Goal: Check status: Check status

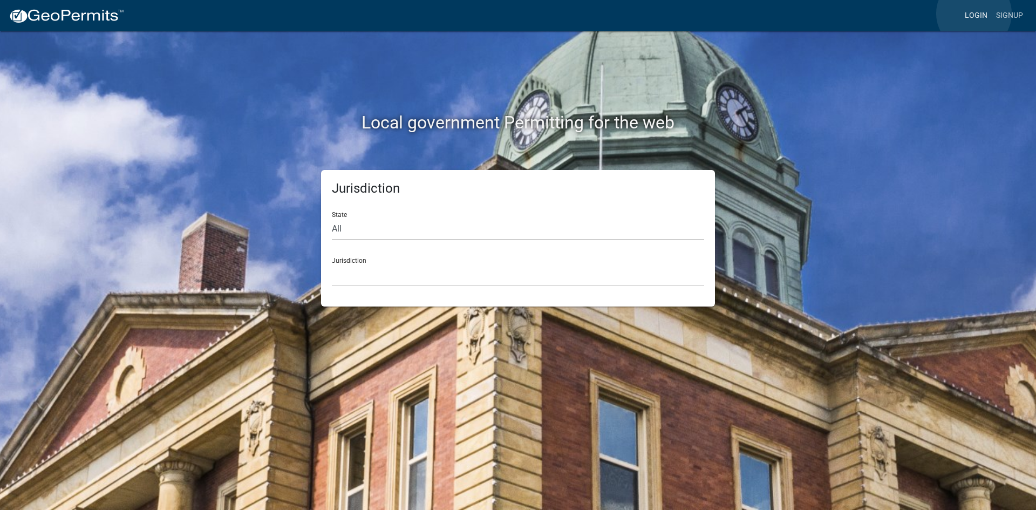
click at [974, 13] on link "Login" at bounding box center [976, 15] width 31 height 21
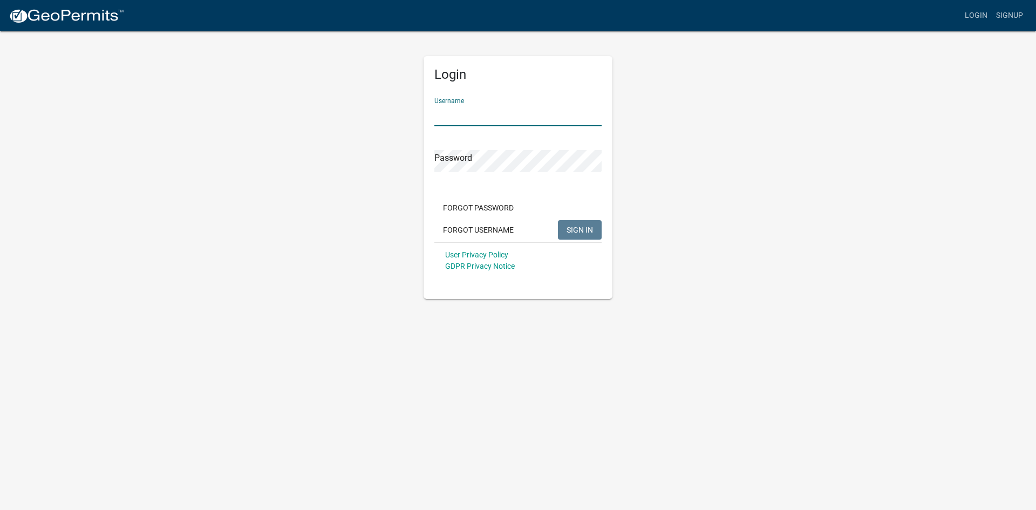
click at [485, 114] on input "Username" at bounding box center [518, 115] width 167 height 22
type input "KSKgeopermits"
click at [558, 220] on button "SIGN IN" at bounding box center [580, 229] width 44 height 19
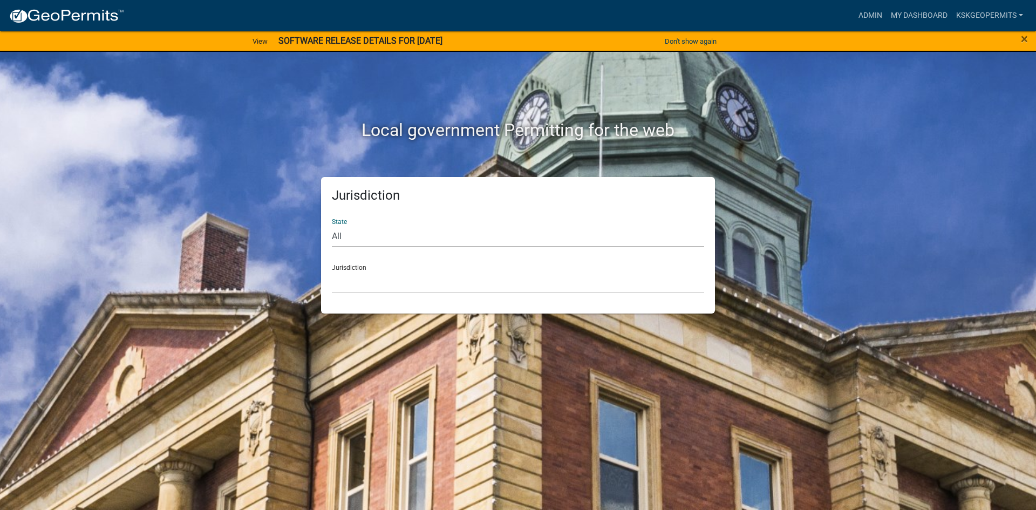
click at [369, 233] on select "All [US_STATE] [US_STATE] [US_STATE] [US_STATE] [US_STATE] [US_STATE] [US_STATE…" at bounding box center [518, 236] width 372 height 22
select select "[US_STATE]"
click at [332, 225] on select "All [US_STATE] [US_STATE] [US_STATE] [US_STATE] [US_STATE] [US_STATE] [US_STATE…" at bounding box center [518, 236] width 372 height 22
click at [352, 288] on select "City of [GEOGRAPHIC_DATA], [US_STATE] City of [GEOGRAPHIC_DATA], [US_STATE] Cit…" at bounding box center [518, 282] width 372 height 22
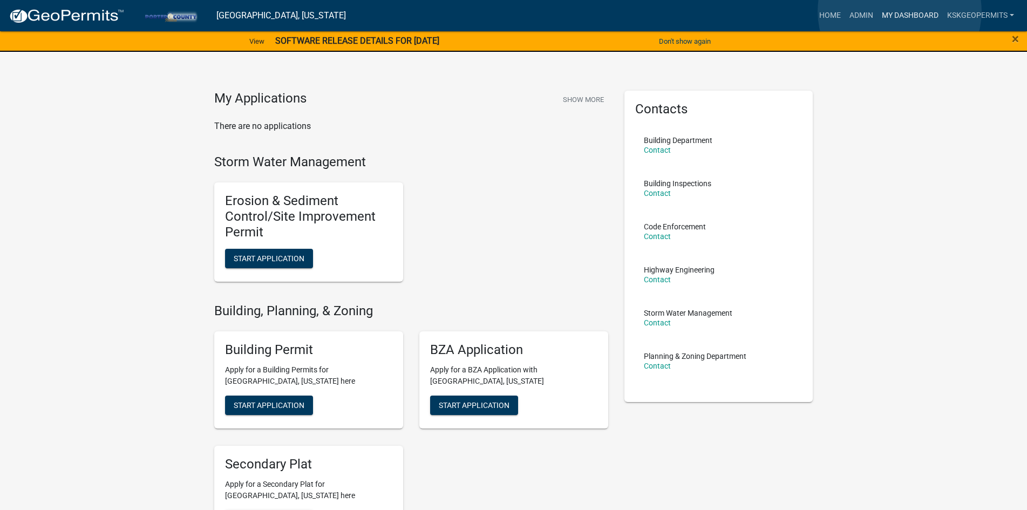
click at [900, 11] on link "My Dashboard" at bounding box center [910, 15] width 65 height 21
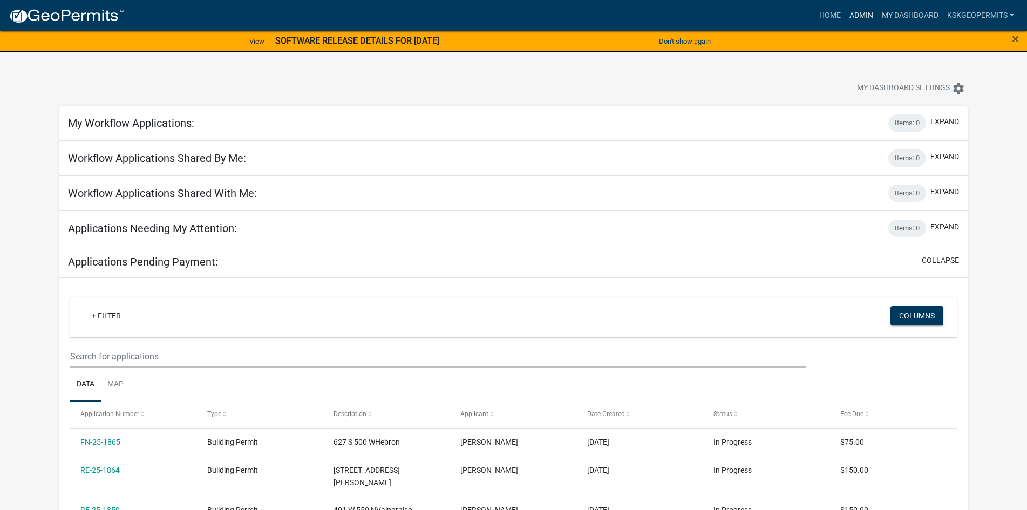
click at [864, 13] on link "Admin" at bounding box center [861, 15] width 32 height 21
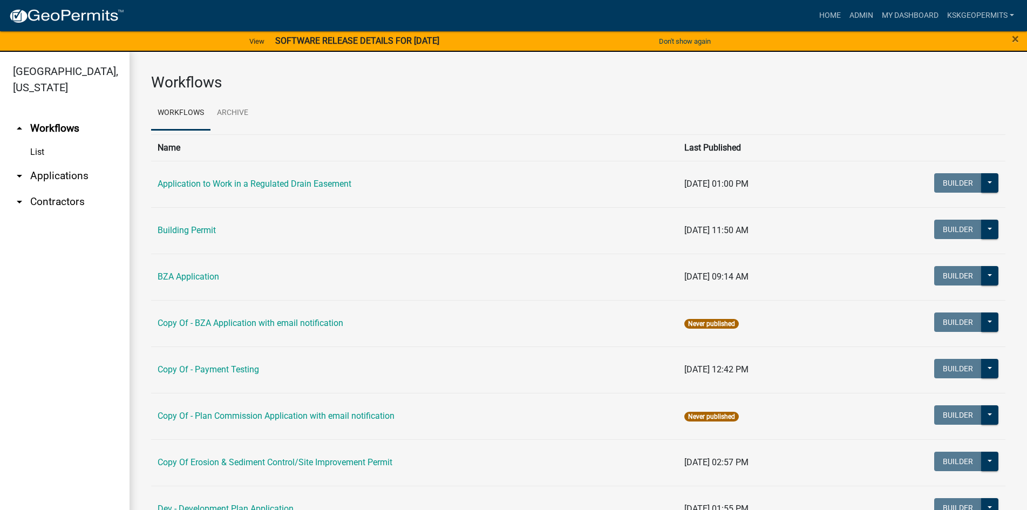
click at [38, 141] on link "List" at bounding box center [65, 152] width 130 height 22
click at [194, 231] on link "Building Permit" at bounding box center [187, 230] width 58 height 10
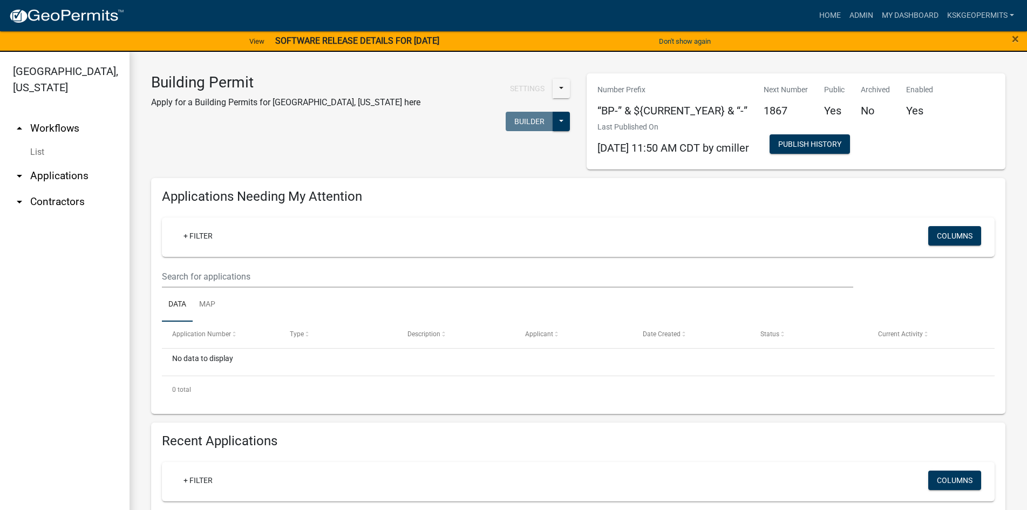
click at [38, 141] on link "List" at bounding box center [65, 152] width 130 height 22
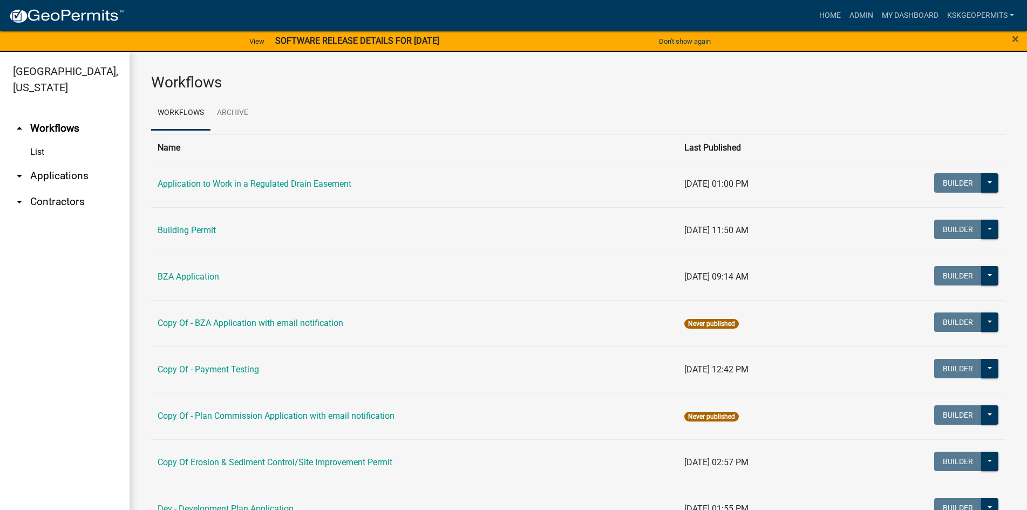
click at [38, 141] on link "List" at bounding box center [65, 152] width 130 height 22
click at [180, 229] on link "Building Permit" at bounding box center [187, 230] width 58 height 10
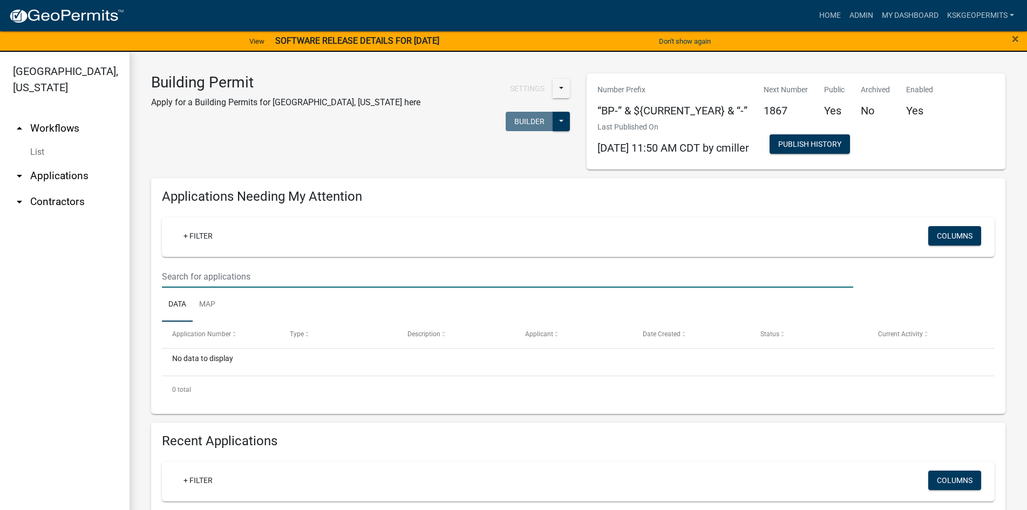
click at [200, 276] on input "text" at bounding box center [507, 277] width 691 height 22
type input "as-25-1578"
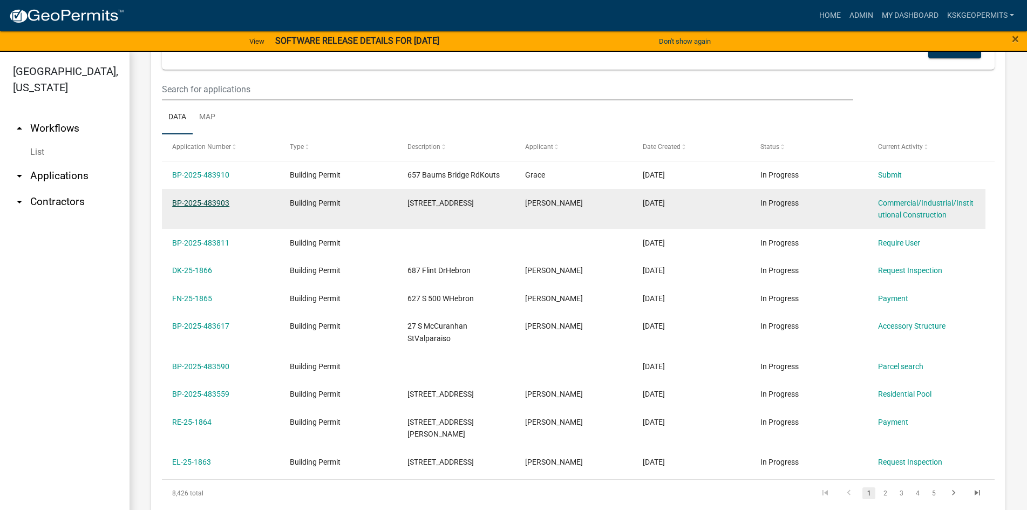
scroll to position [486, 0]
